Goal: Information Seeking & Learning: Learn about a topic

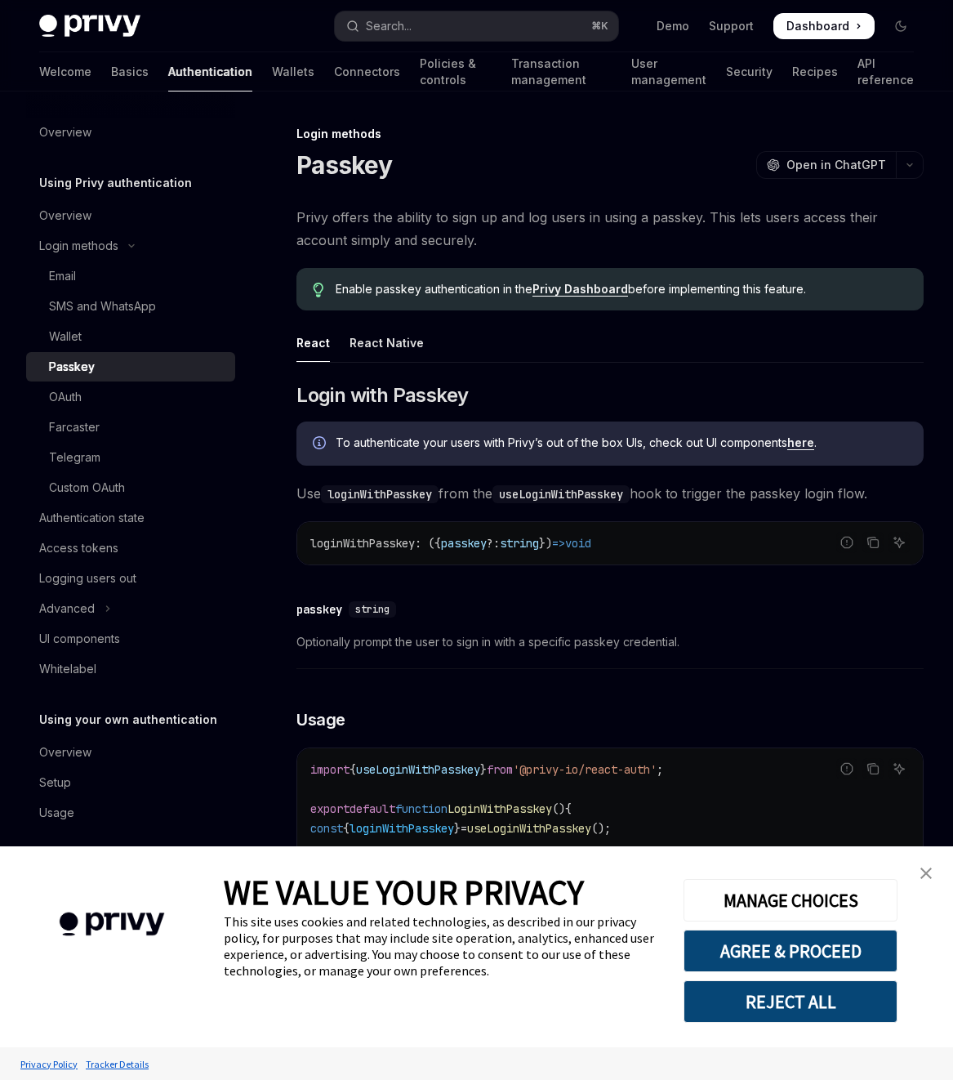
click at [533, 329] on ul "React React Native" at bounding box center [609, 342] width 627 height 39
click at [787, 939] on button "AGREE & PROCEED" at bounding box center [791, 950] width 214 height 42
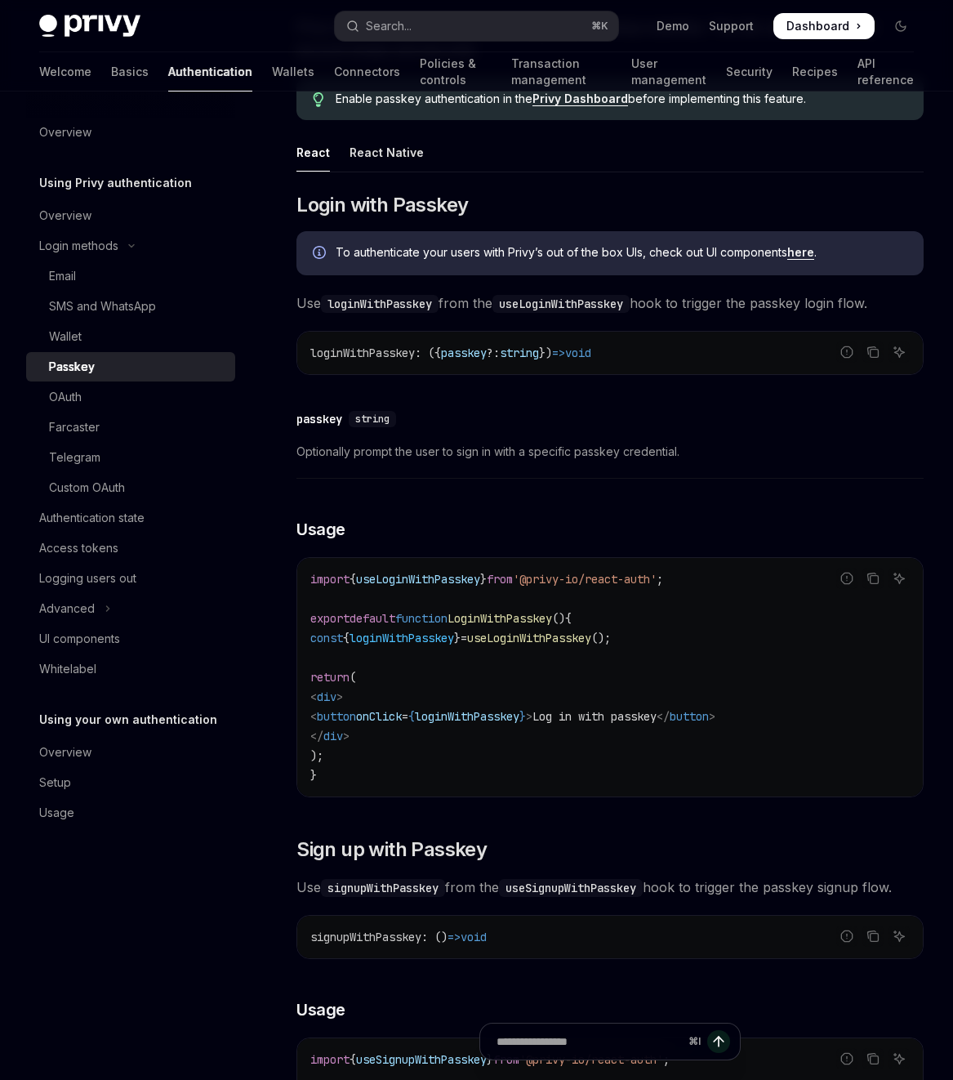
scroll to position [38, 0]
